Goal: Task Accomplishment & Management: Manage account settings

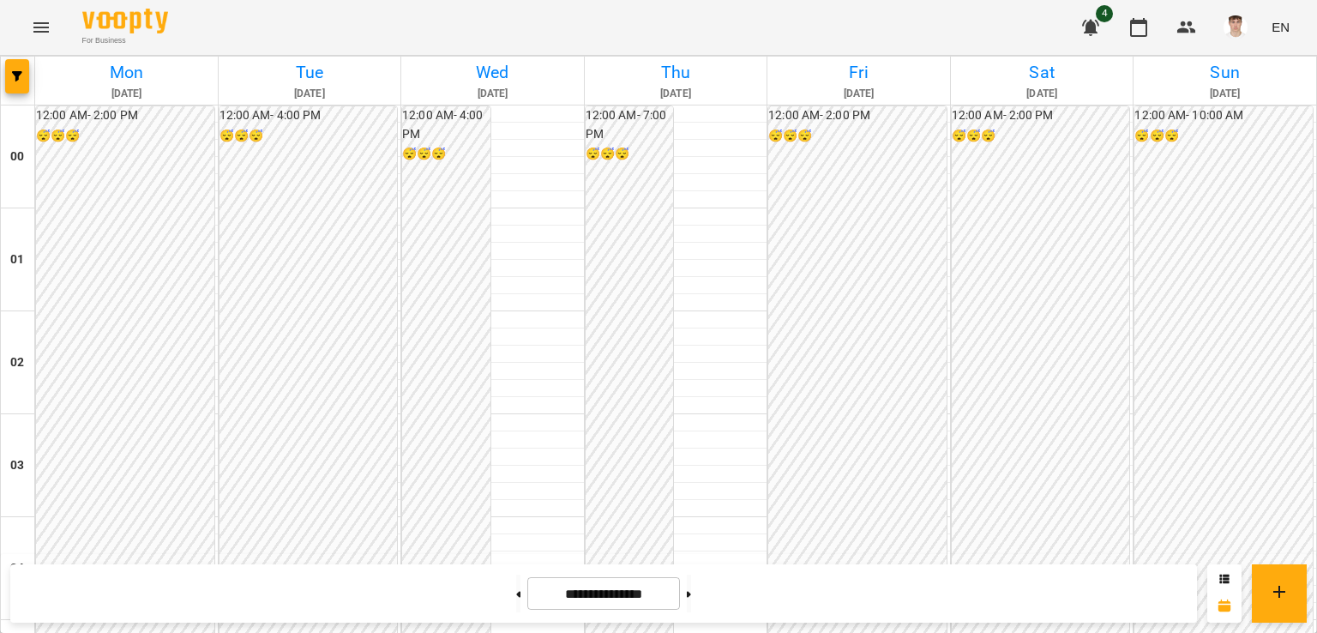
scroll to position [1504, 0]
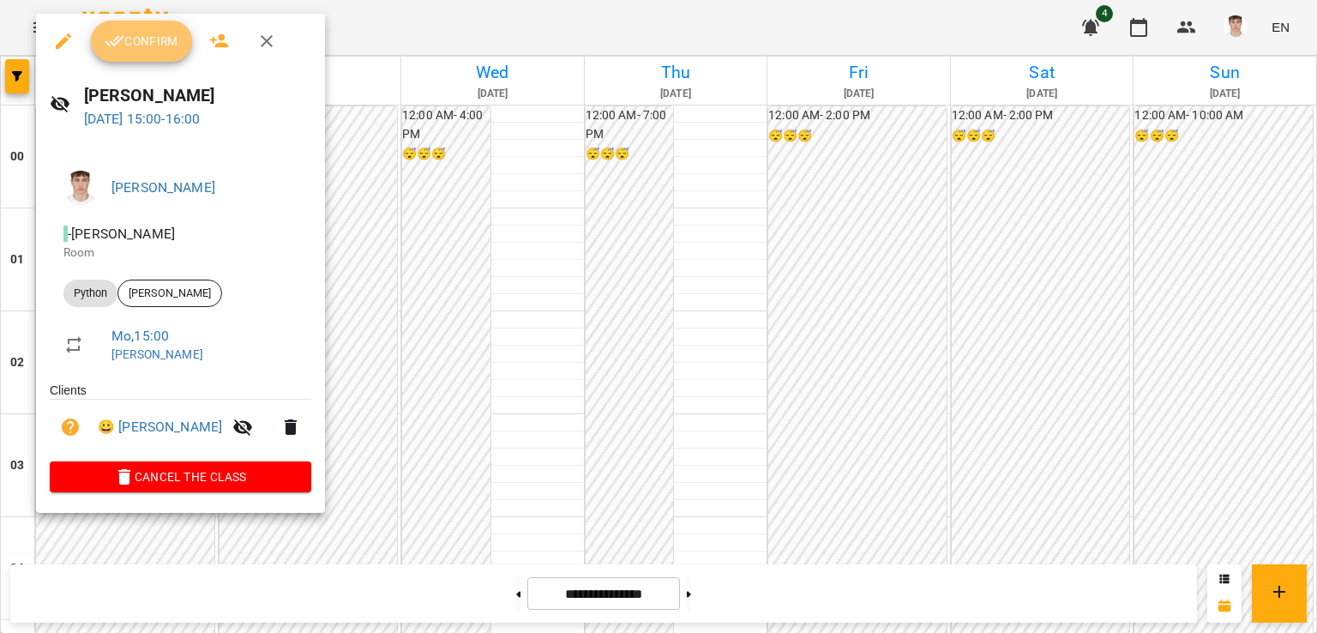
click at [153, 39] on span "Confirm" at bounding box center [142, 41] width 74 height 21
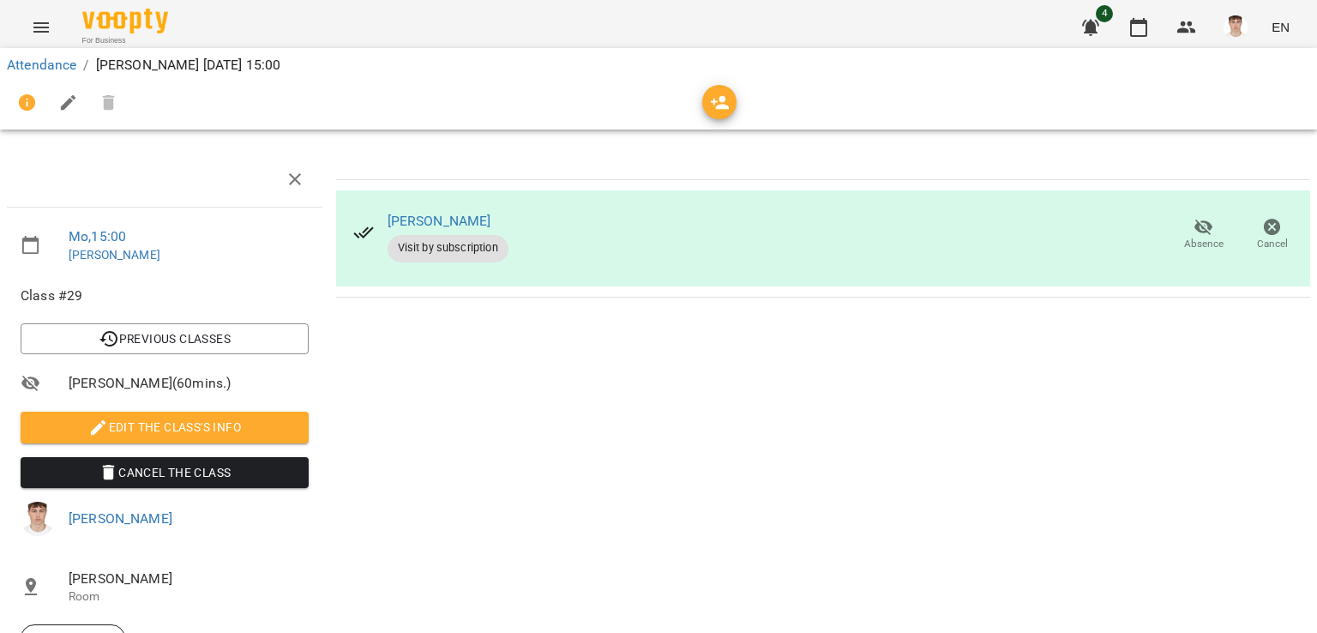
click at [175, 426] on span "Edit the class's Info" at bounding box center [164, 427] width 261 height 21
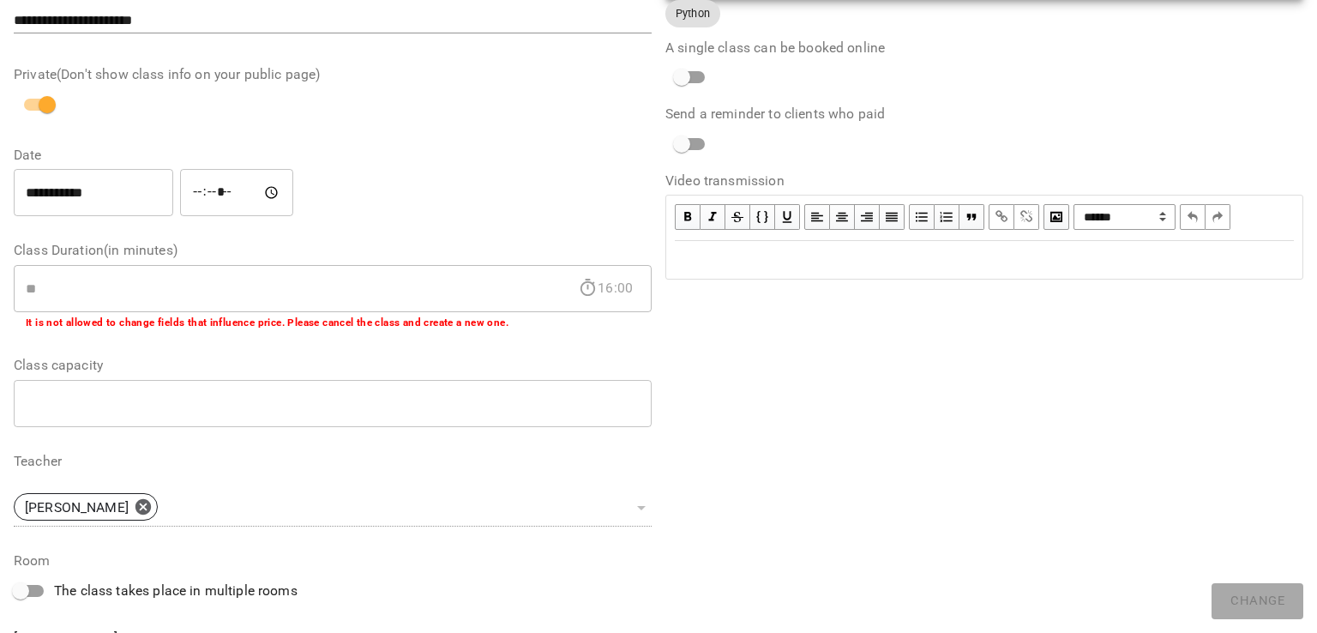
scroll to position [418, 0]
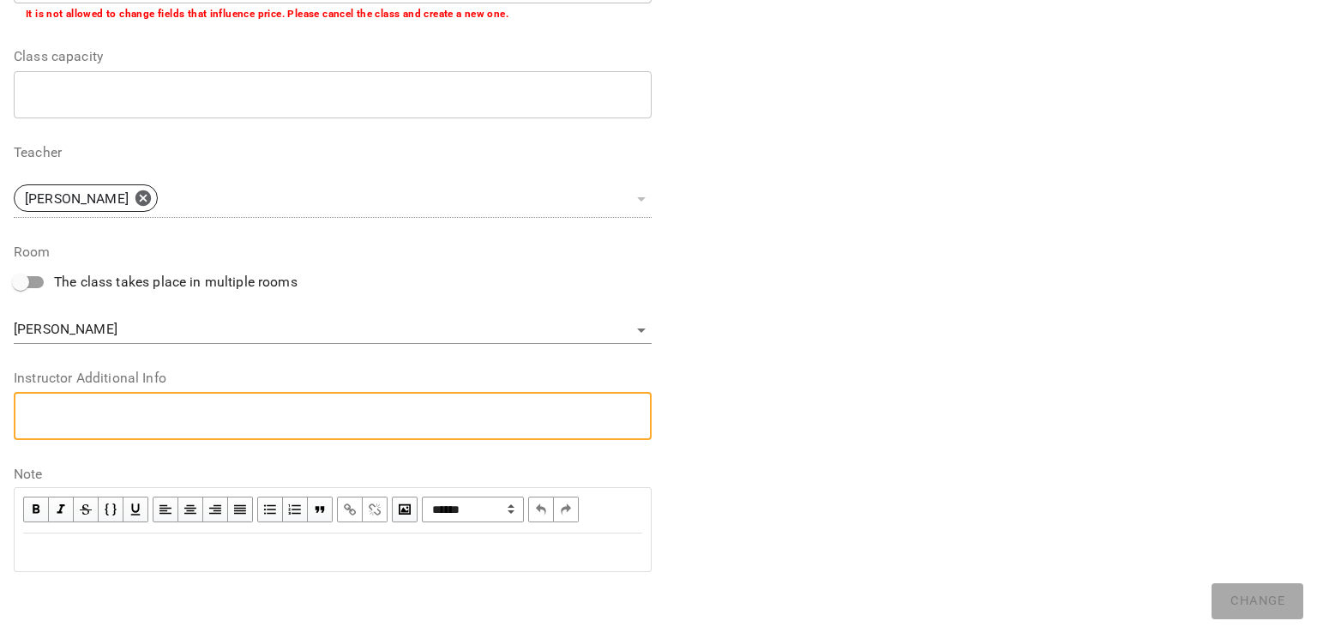
click at [113, 411] on textarea at bounding box center [333, 415] width 614 height 16
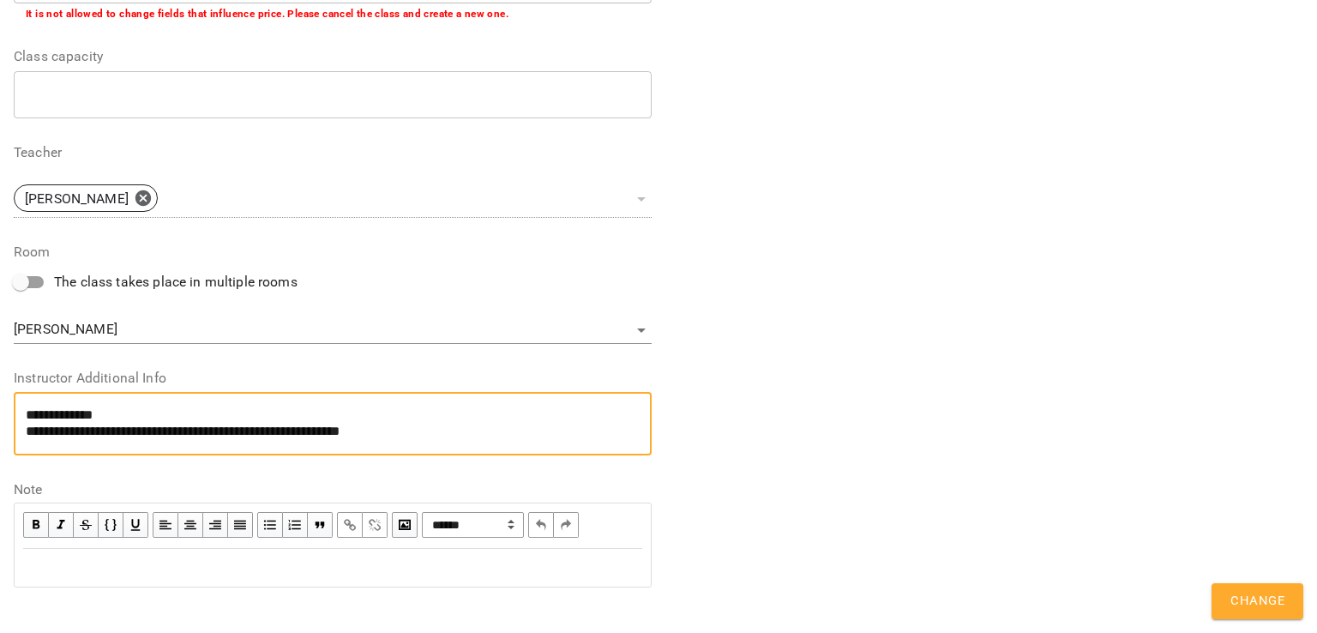
type textarea "**********"
click at [1269, 600] on span "Change" at bounding box center [1257, 601] width 54 height 22
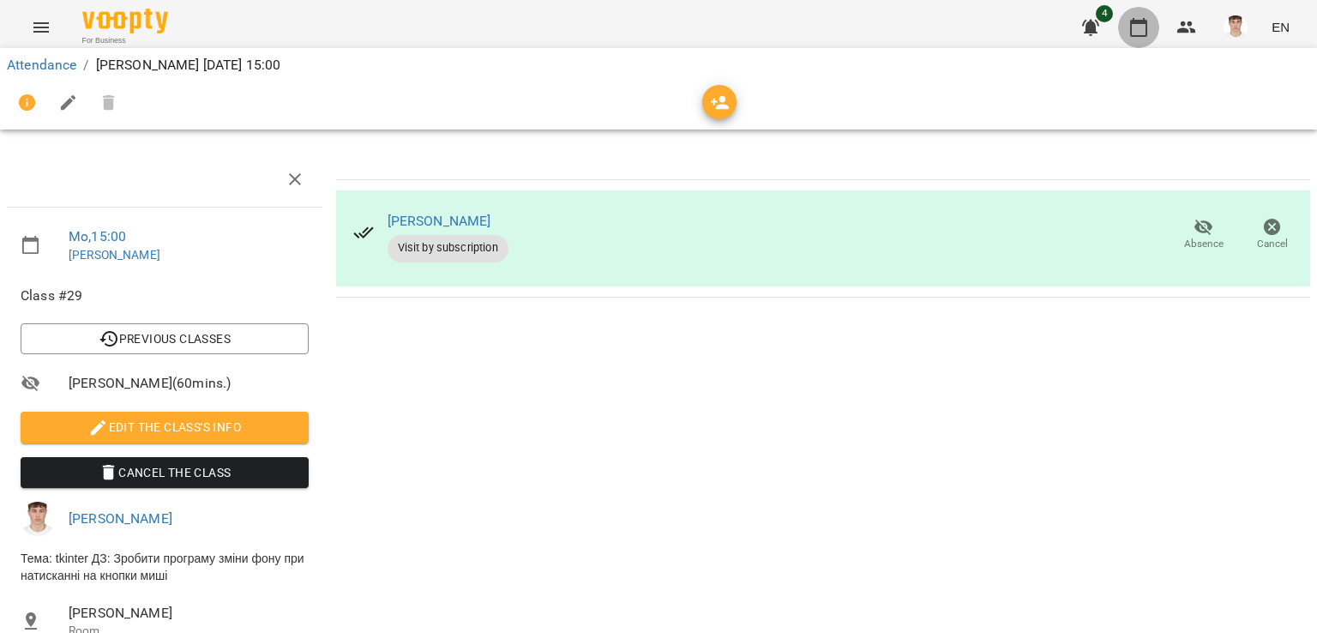
click at [1137, 30] on icon "button" at bounding box center [1138, 27] width 21 height 21
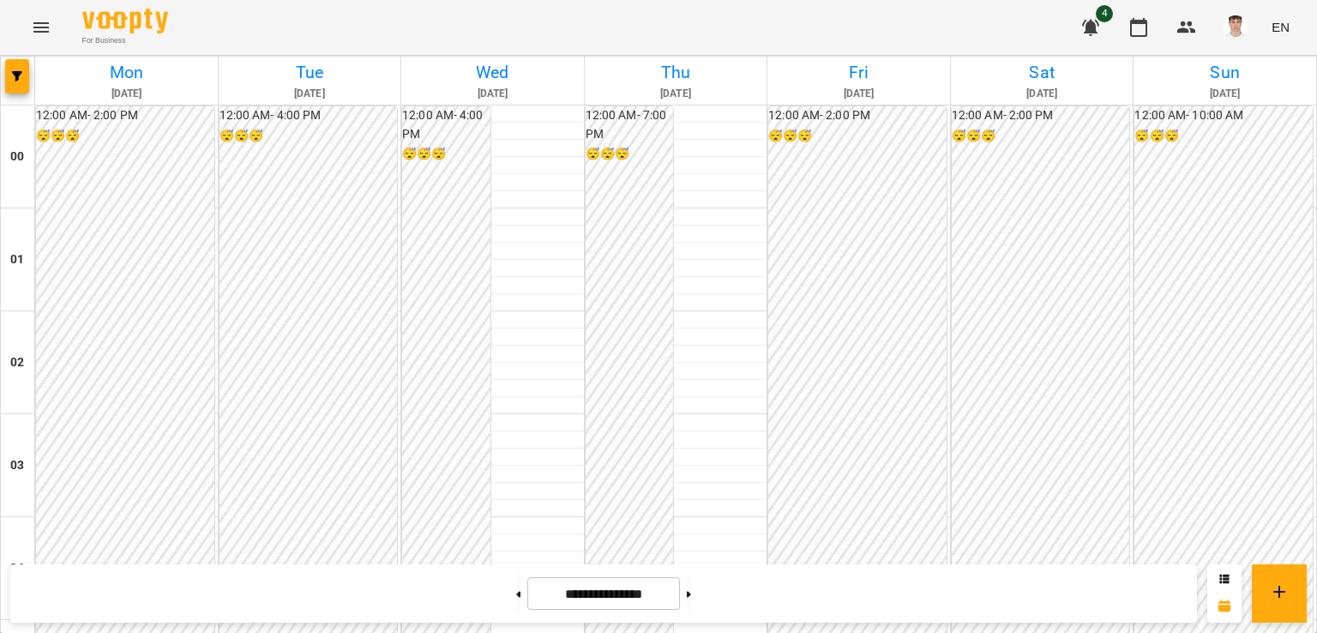
scroll to position [1371, 0]
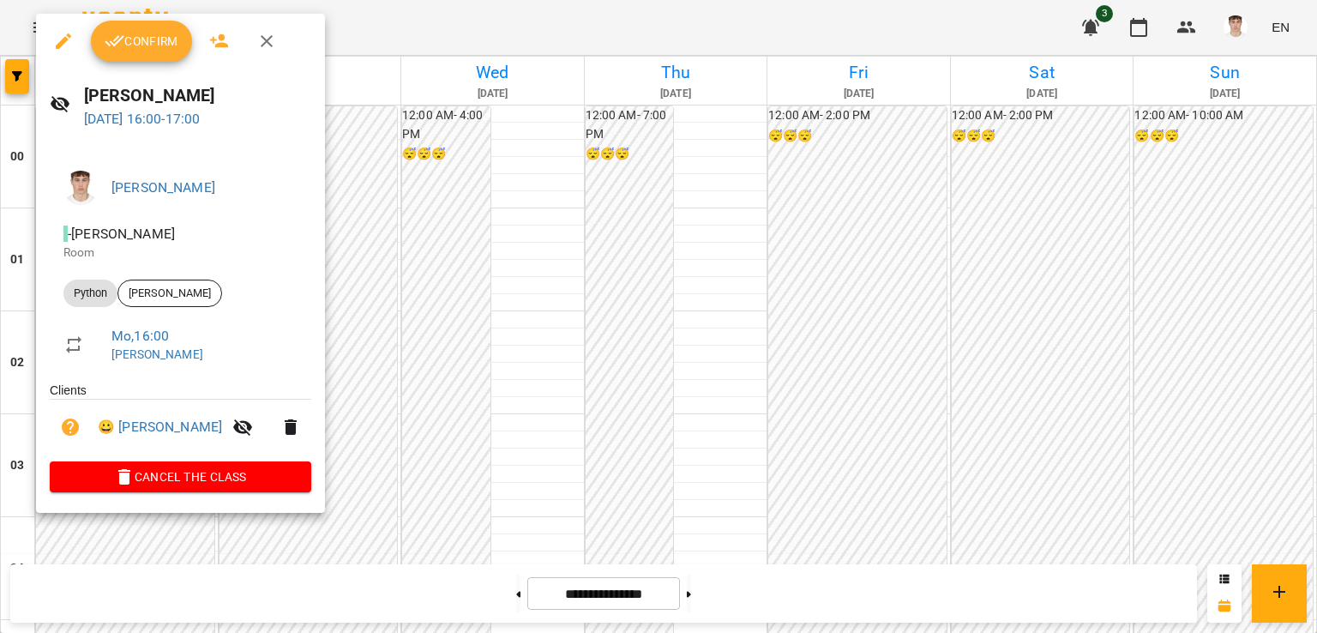
click at [151, 42] on span "Confirm" at bounding box center [142, 41] width 74 height 21
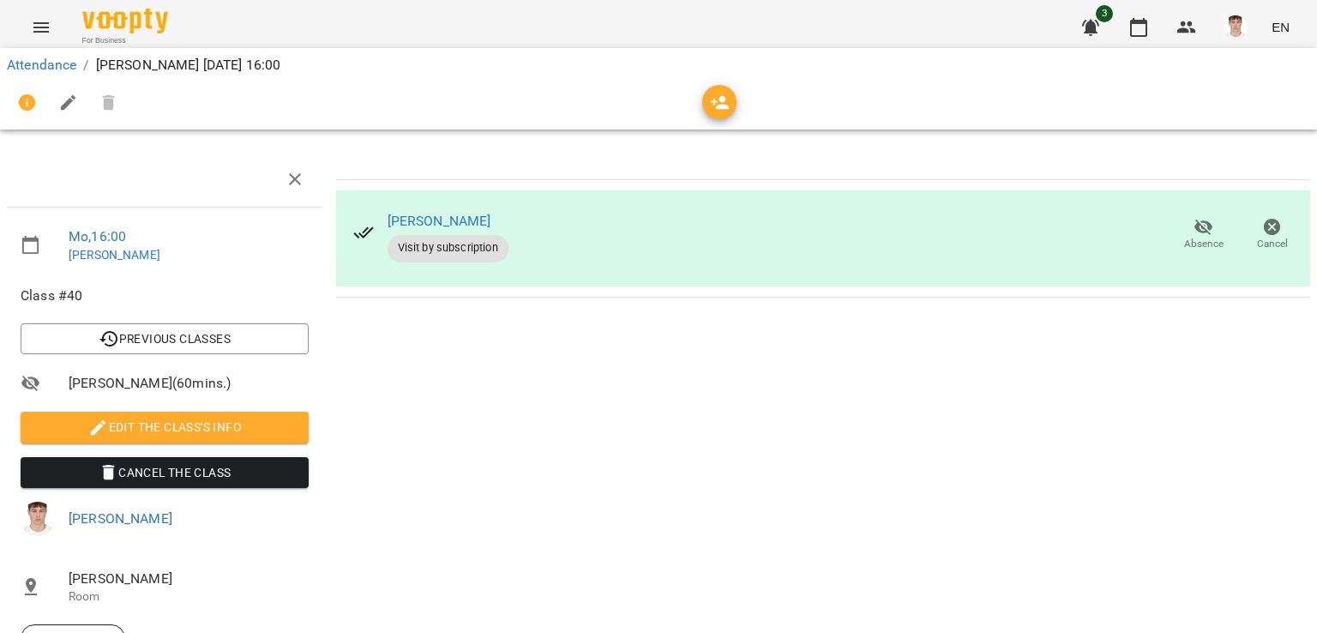
drag, startPoint x: 151, startPoint y: 42, endPoint x: 298, endPoint y: 64, distance: 149.1
click at [363, 14] on div "For Business 3 EN" at bounding box center [658, 27] width 1317 height 55
click at [127, 418] on span "Edit the class's Info" at bounding box center [164, 427] width 261 height 21
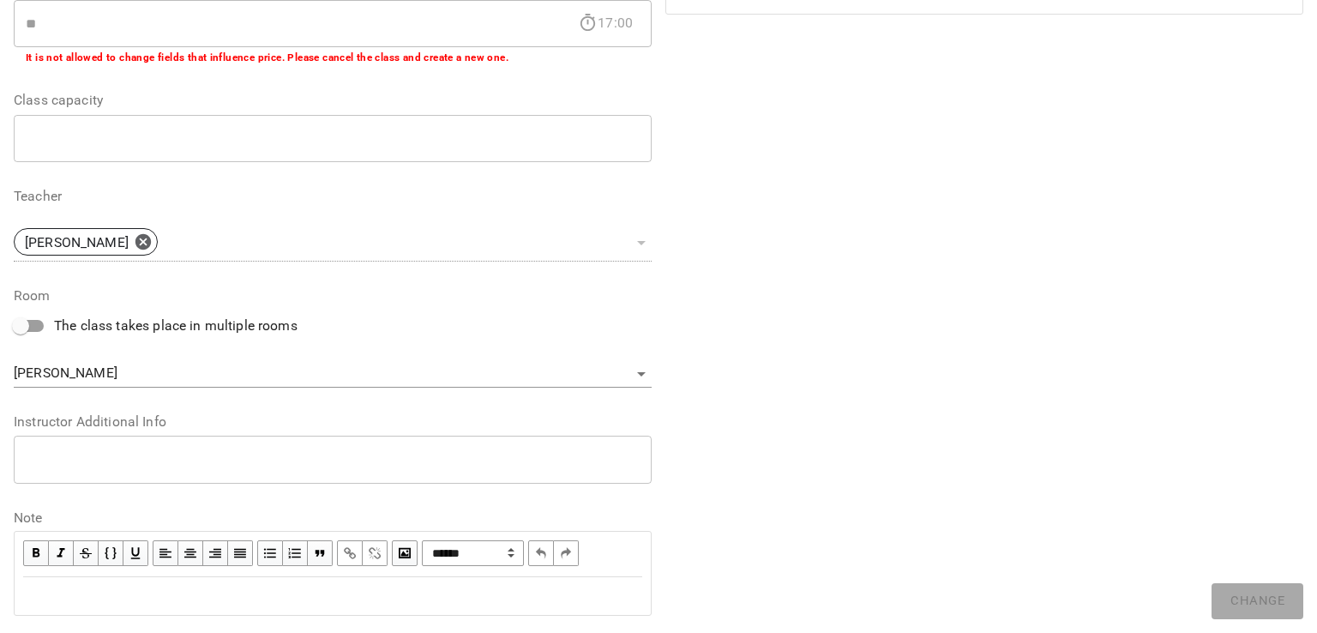
scroll to position [418, 0]
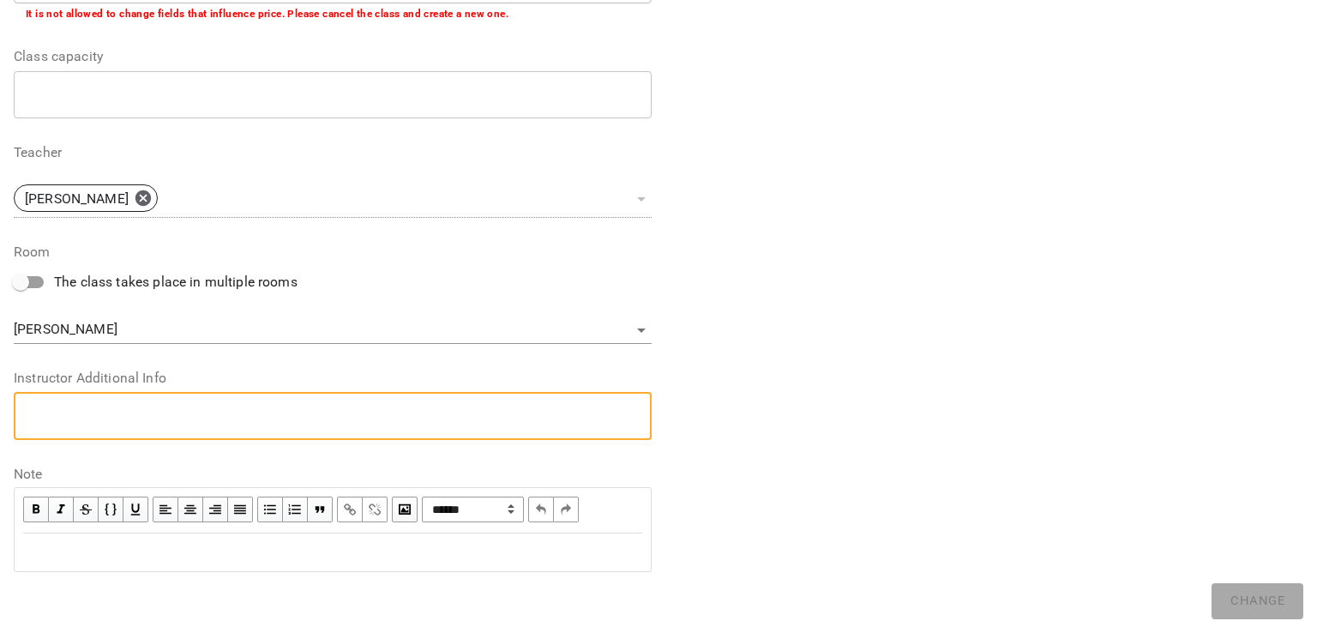
click at [249, 423] on textarea at bounding box center [333, 415] width 614 height 16
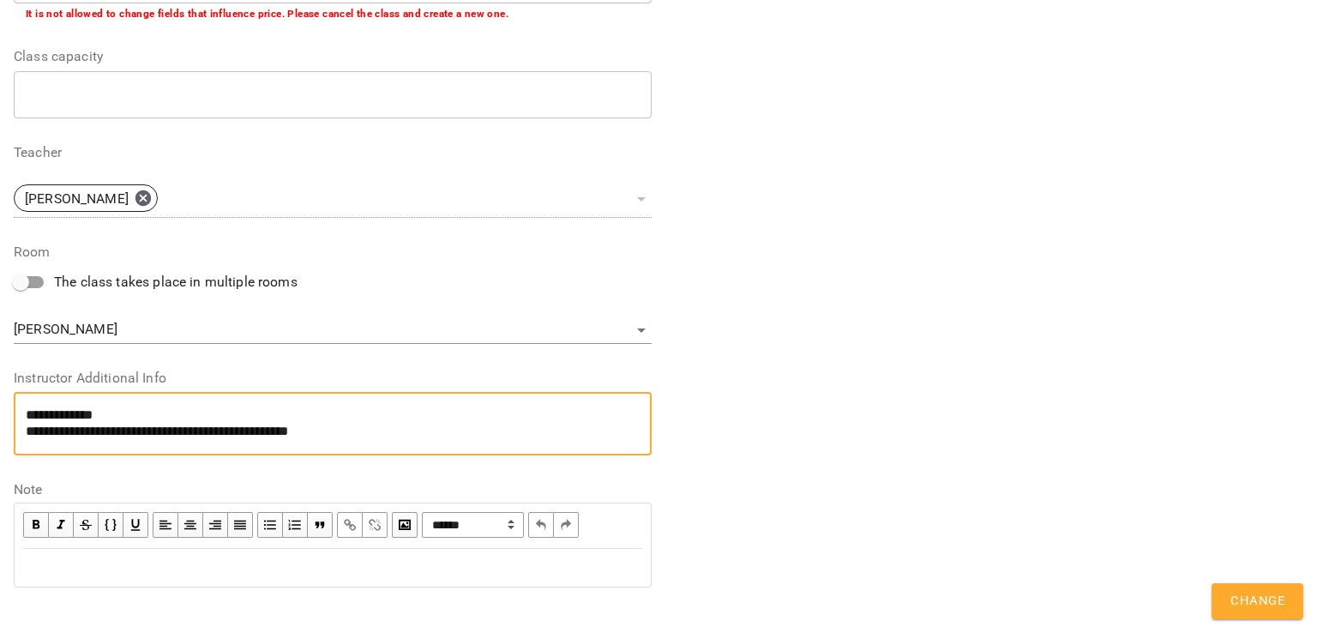
type textarea "**********"
click at [1227, 601] on button "Change" at bounding box center [1257, 601] width 92 height 36
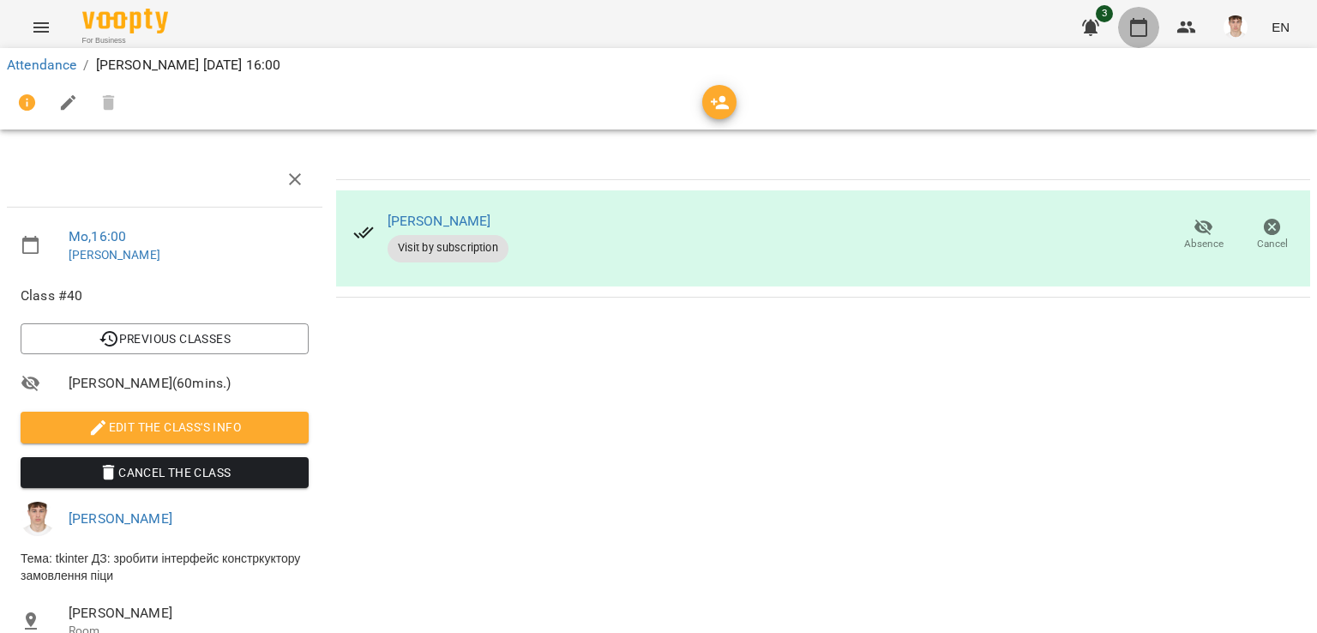
click at [1134, 23] on icon "button" at bounding box center [1138, 27] width 17 height 19
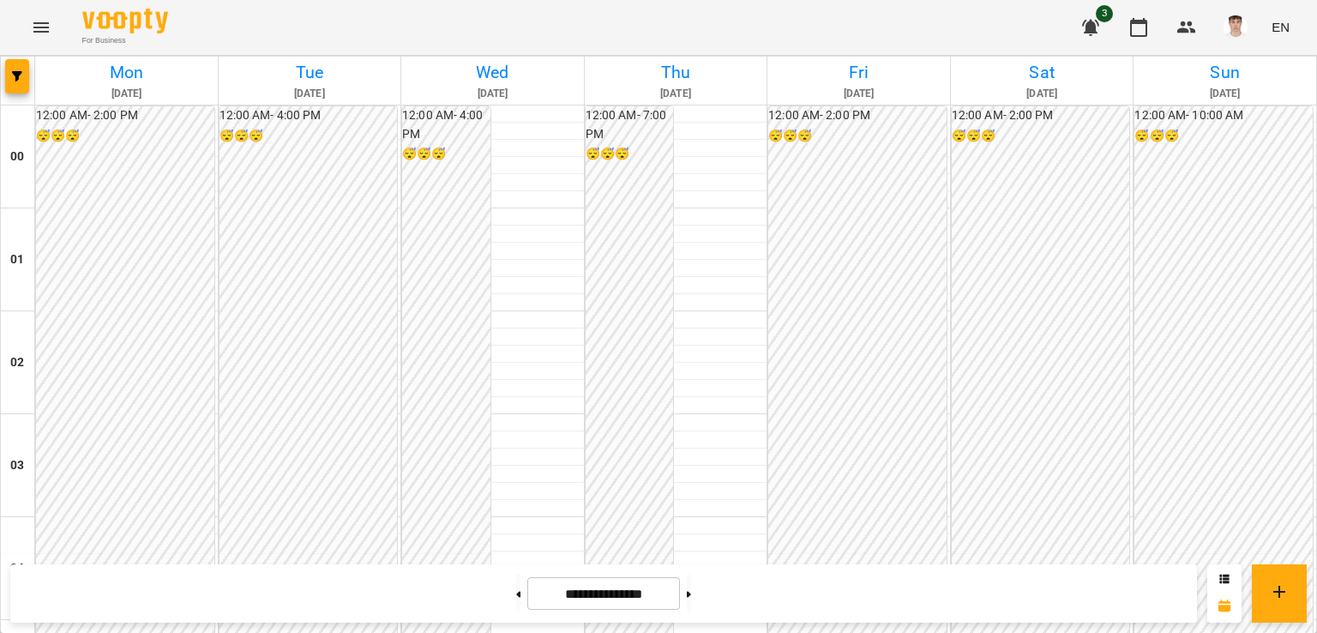
scroll to position [771, 0]
